Goal: Transaction & Acquisition: Purchase product/service

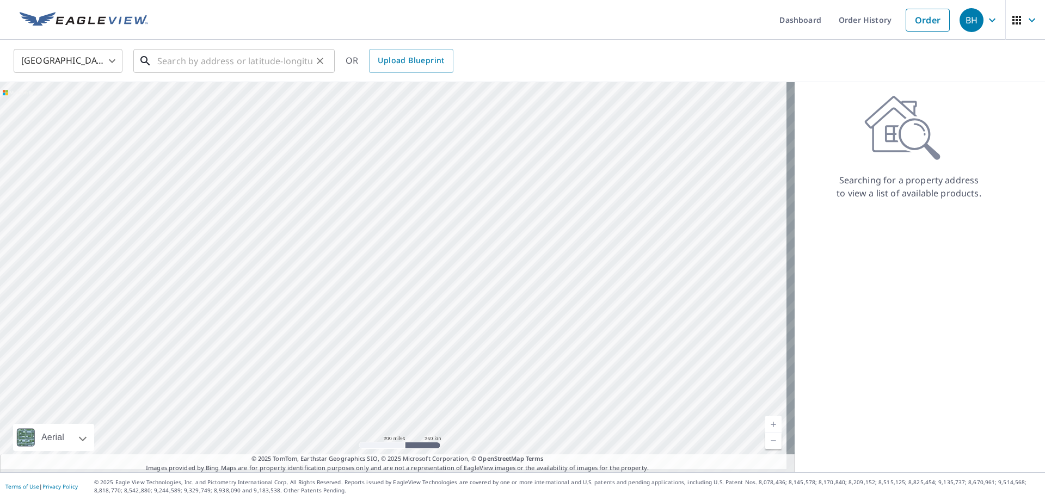
click at [182, 66] on input "text" at bounding box center [234, 61] width 155 height 30
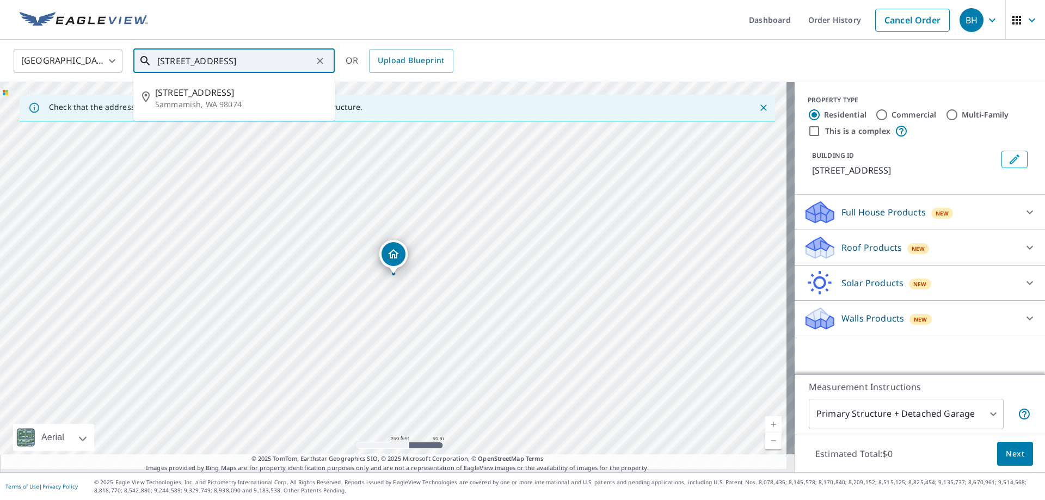
click at [245, 58] on input "425 218th ave ne" at bounding box center [234, 61] width 155 height 30
click at [145, 64] on icon at bounding box center [145, 60] width 13 height 13
click at [231, 62] on input "425 218th ave ne 98074" at bounding box center [234, 61] width 155 height 30
click at [262, 62] on input "425 218th ave ne 98074" at bounding box center [234, 61] width 155 height 30
type input "425 218th Ave NE Sammamish, WA 98074"
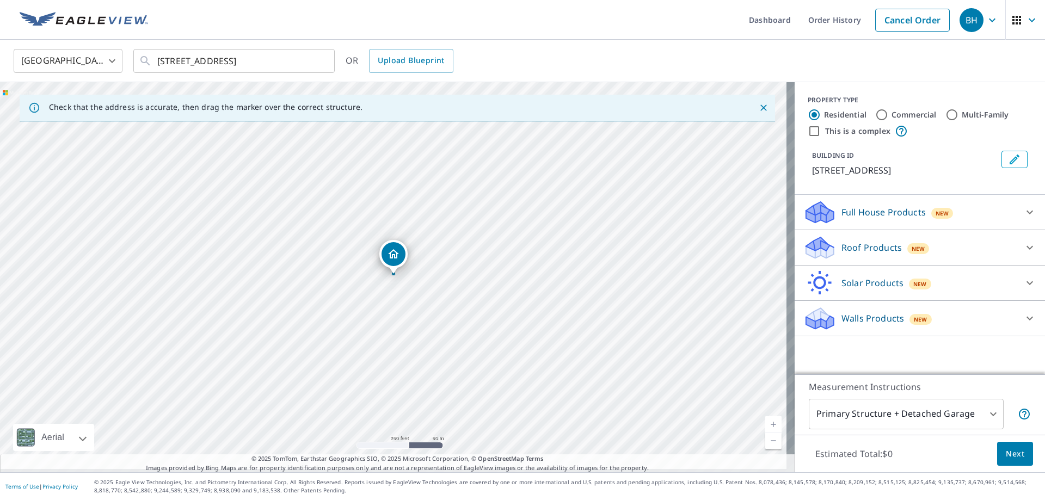
click at [766, 422] on link "Current Level 17, Zoom In" at bounding box center [773, 424] width 16 height 16
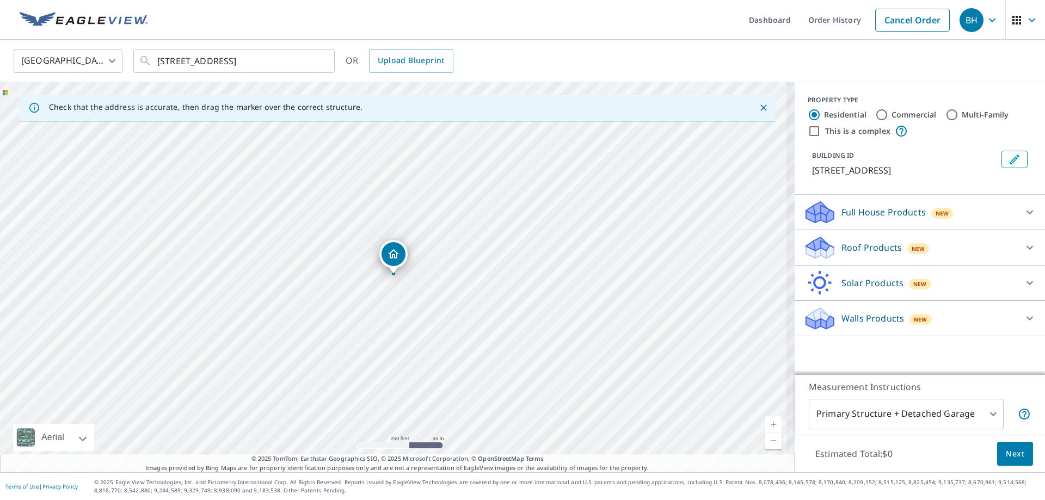
click at [766, 421] on link "Current Level 17, Zoom In" at bounding box center [773, 424] width 16 height 16
click at [766, 421] on link "Current Level 18, Zoom In" at bounding box center [773, 424] width 16 height 16
click at [766, 421] on link "Current Level 19, Zoom In Disabled" at bounding box center [773, 424] width 16 height 16
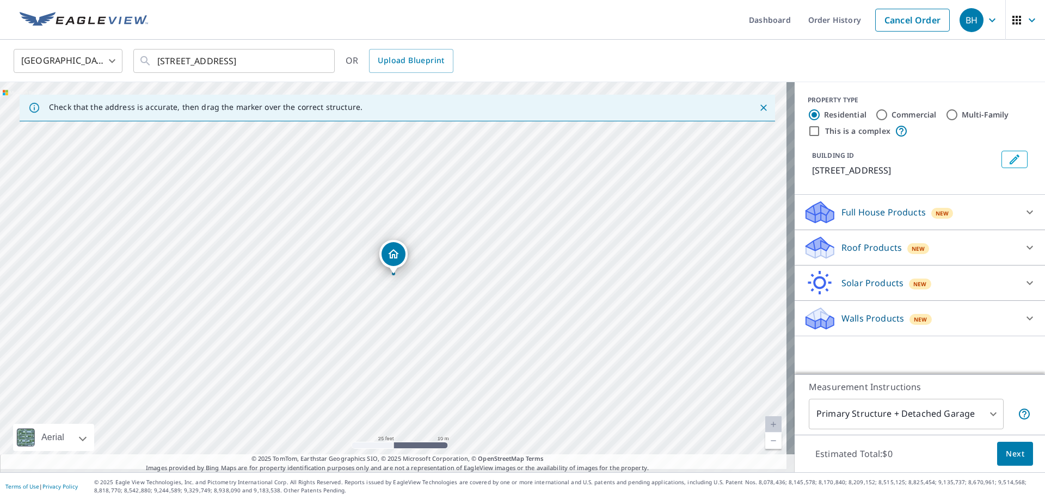
click at [831, 248] on div "Roof Products New" at bounding box center [909, 248] width 213 height 26
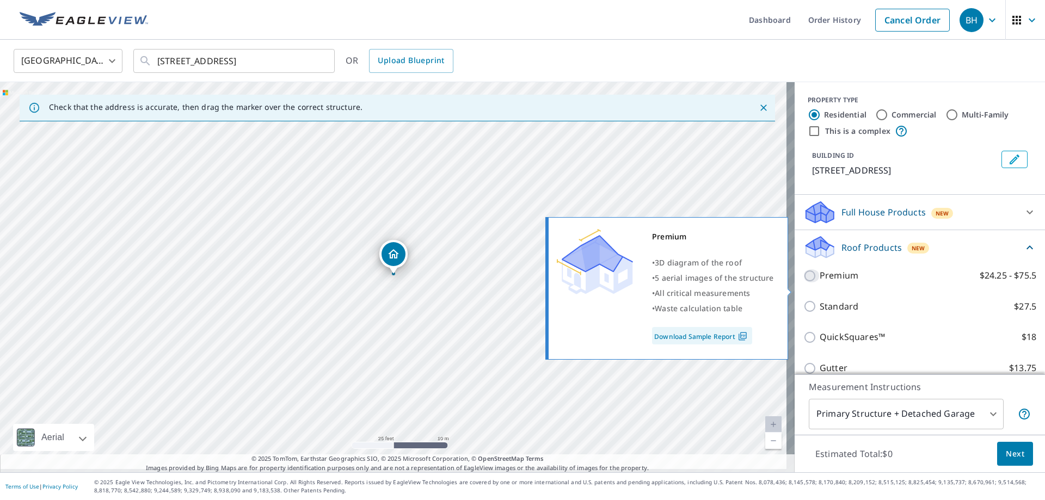
click at [803, 282] on input "Premium $24.25 - $75.5" at bounding box center [811, 275] width 16 height 13
checkbox input "true"
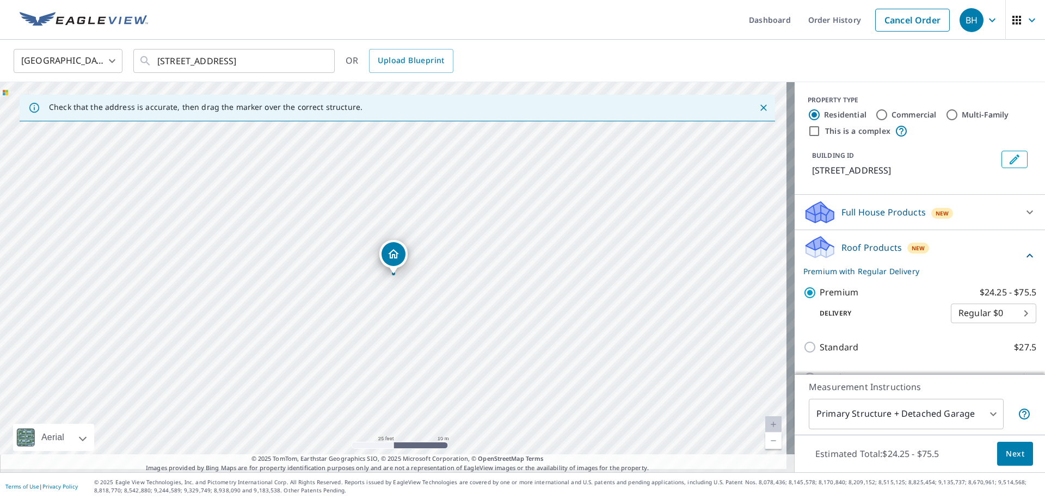
click at [1011, 324] on body "BH BH Dashboard Order History Cancel Order BH United States US ​ 425 218th Ave …" at bounding box center [522, 250] width 1045 height 500
click at [949, 346] on li "Express $26.5" at bounding box center [976, 346] width 85 height 20
type input "4"
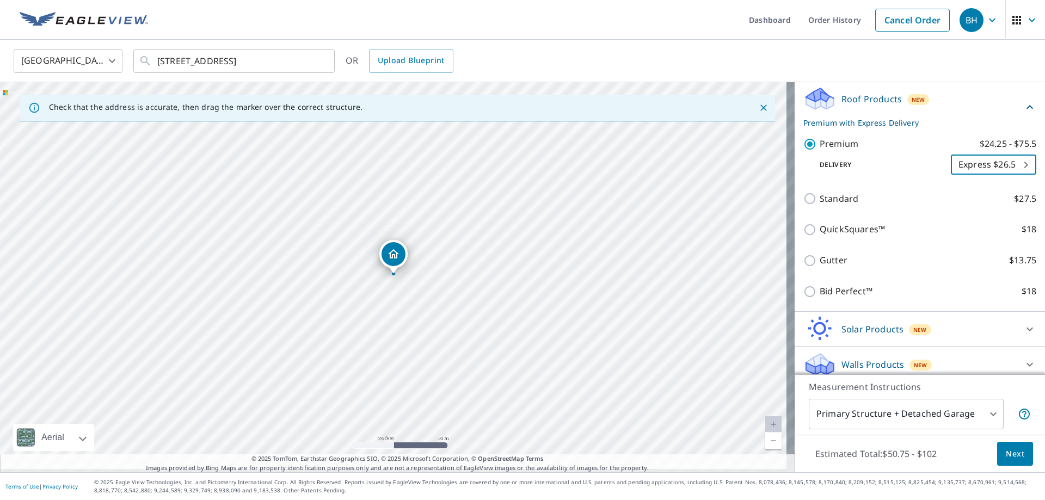
scroll to position [173, 0]
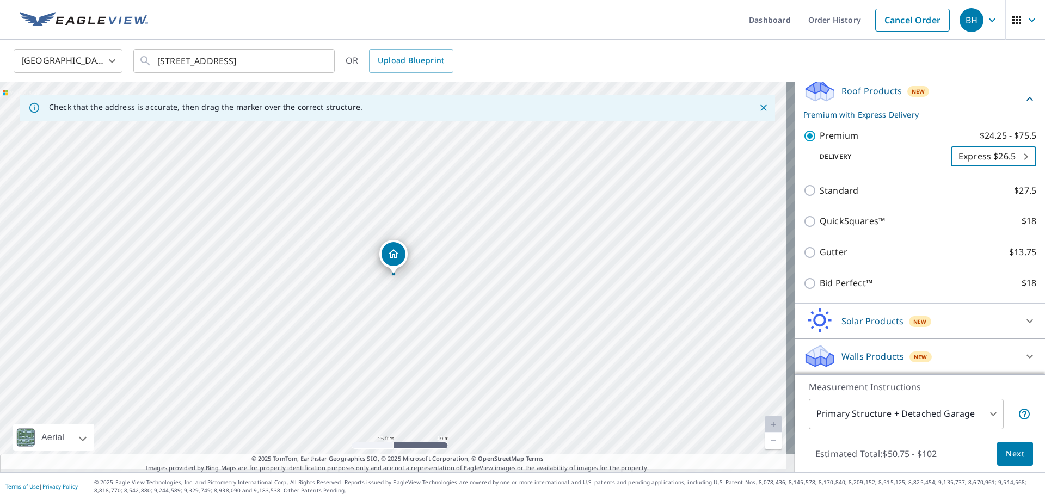
click at [1006, 453] on span "Next" at bounding box center [1015, 454] width 19 height 14
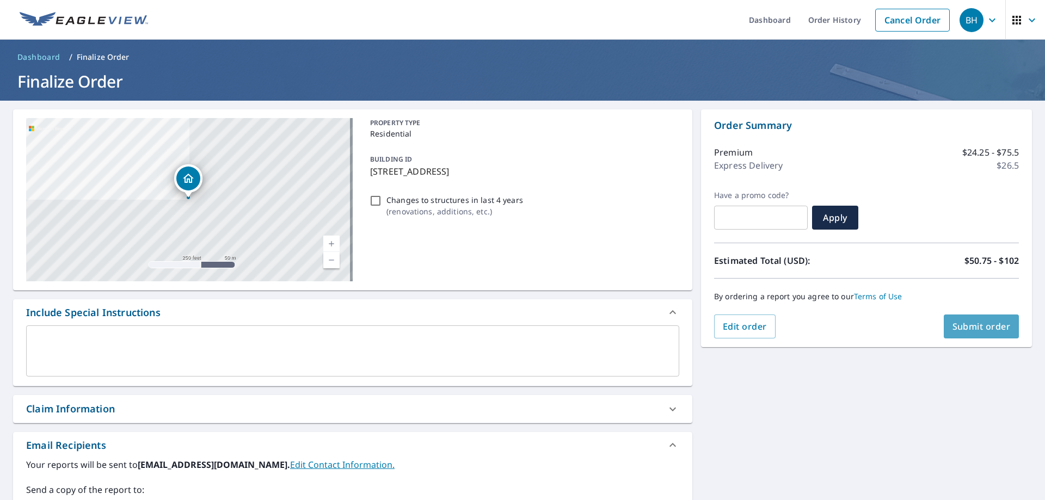
click at [985, 323] on span "Submit order" at bounding box center [981, 327] width 58 height 12
checkbox input "true"
